Goal: Task Accomplishment & Management: Manage account settings

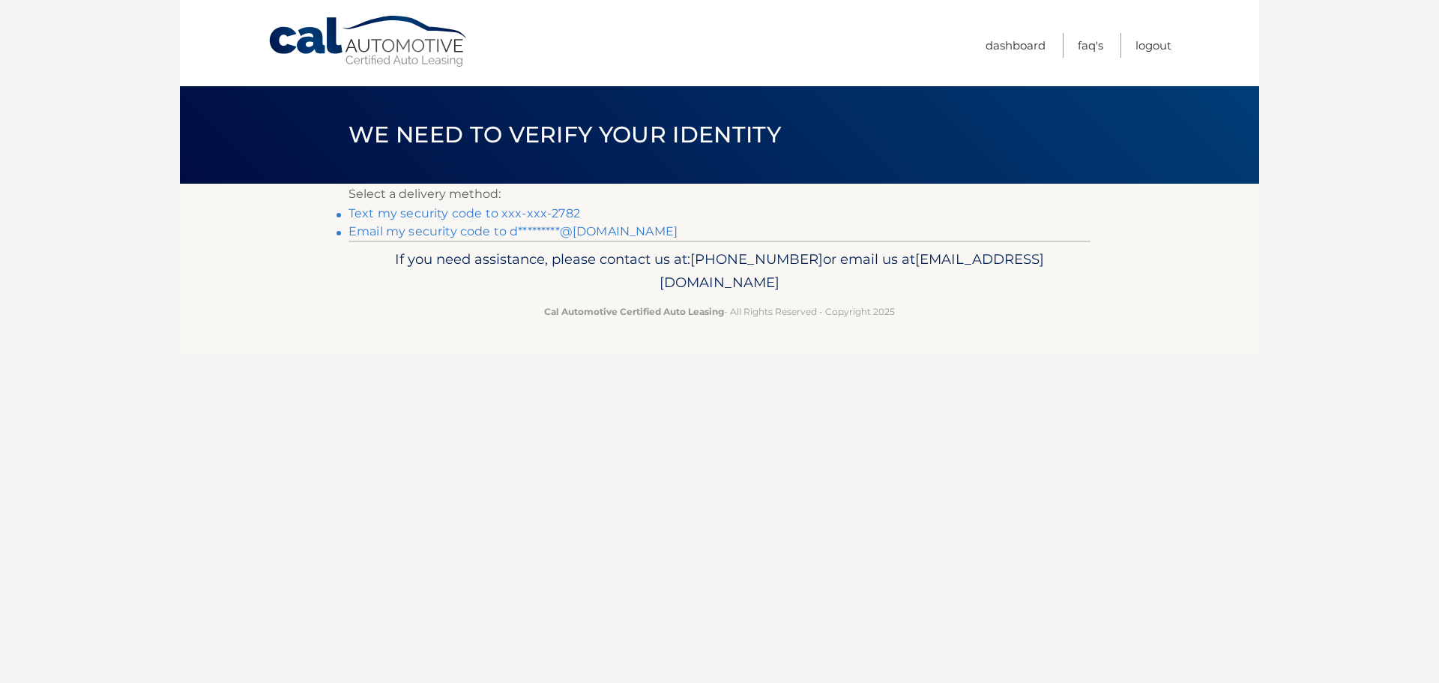
click at [456, 212] on link "Text my security code to xxx-xxx-2782" at bounding box center [464, 213] width 232 height 14
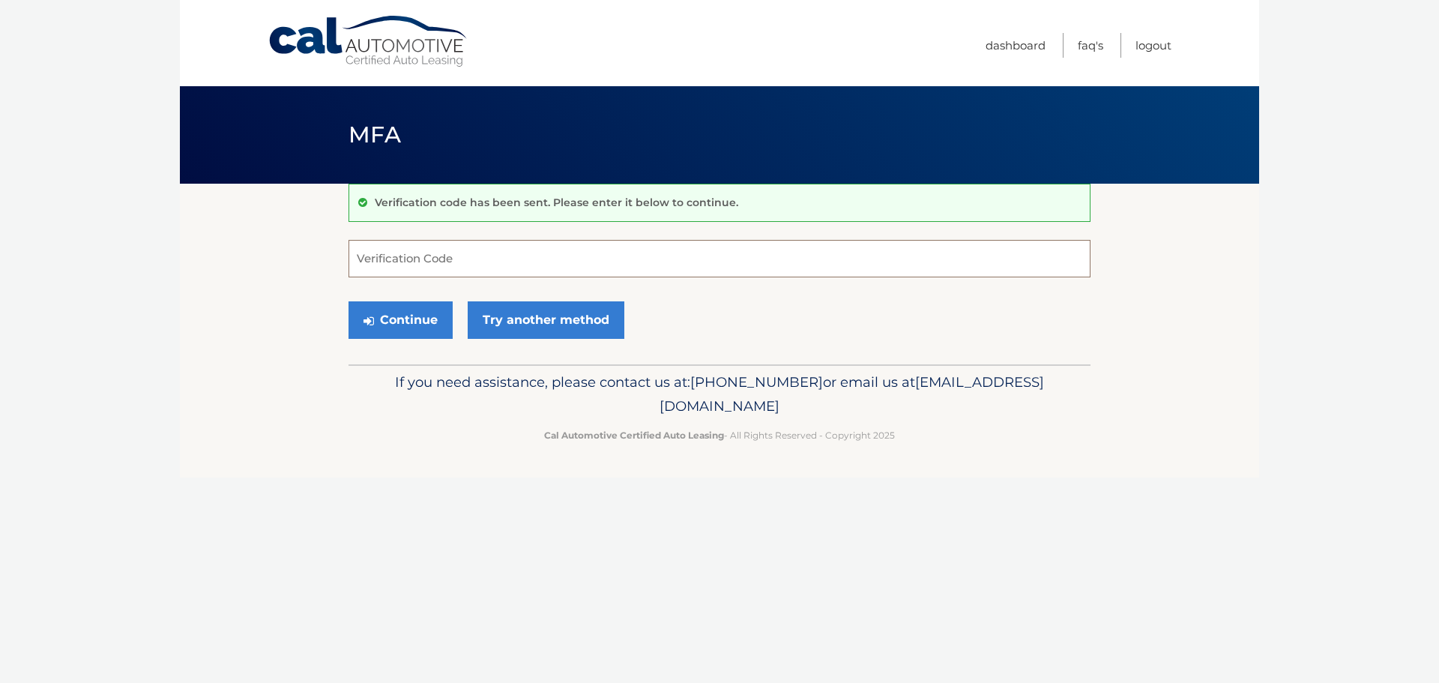
click at [437, 256] on input "Verification Code" at bounding box center [719, 258] width 742 height 37
type input "139933"
click at [402, 306] on button "Continue" at bounding box center [400, 319] width 104 height 37
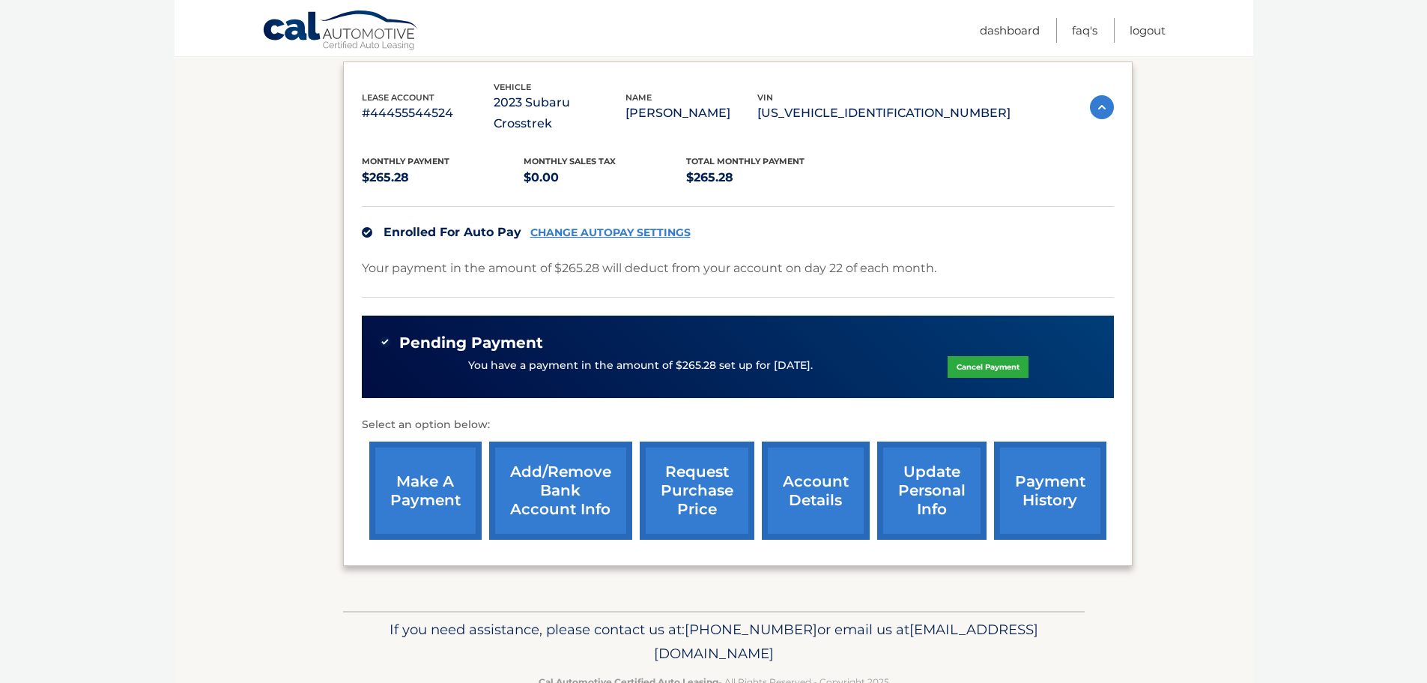
scroll to position [270, 0]
